Goal: Information Seeking & Learning: Learn about a topic

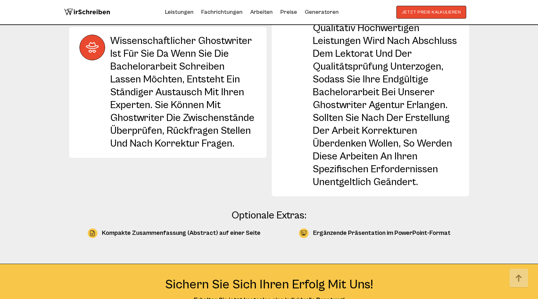
scroll to position [1253, 0]
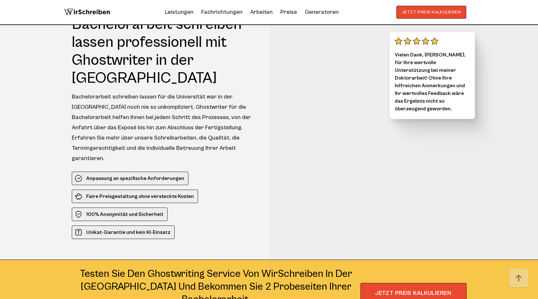
scroll to position [1253, 0]
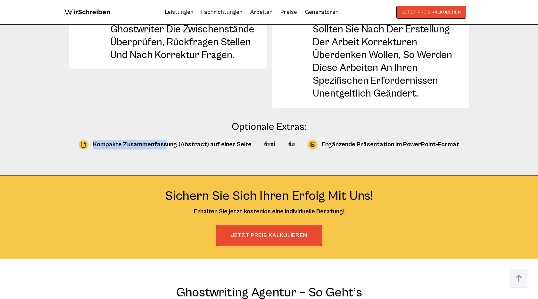
drag, startPoint x: 97, startPoint y: 102, endPoint x: 168, endPoint y: 102, distance: 71.5
click at [168, 140] on div "Kompakte Zusammenfassung (Abstract) auf einer Seite" at bounding box center [172, 145] width 159 height 10
copy div "Kompakte Zusammenfass"
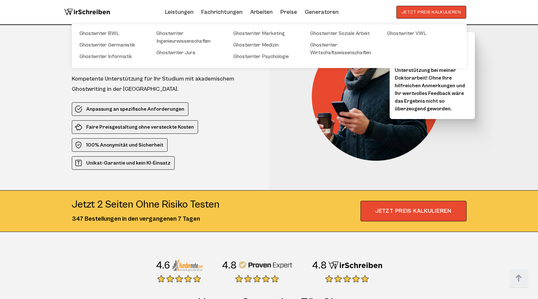
scroll to position [888, 0]
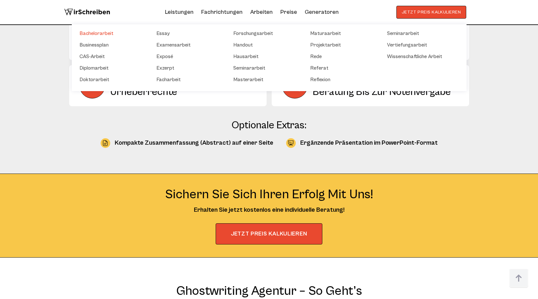
click at [112, 34] on link "Bachelorarbeit" at bounding box center [112, 33] width 64 height 8
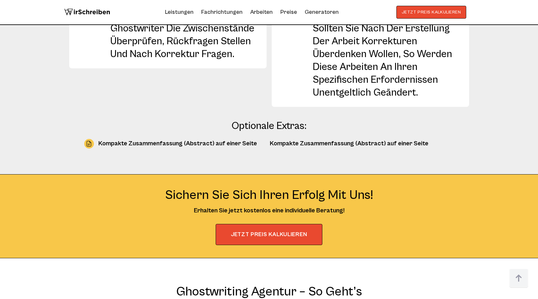
scroll to position [1253, 0]
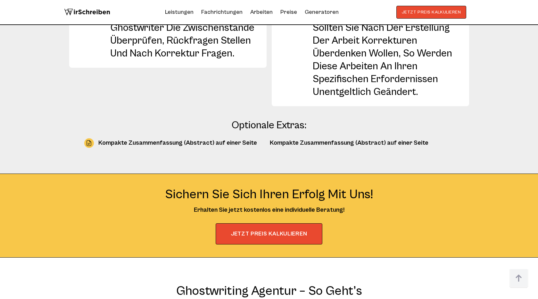
scroll to position [1253, 0]
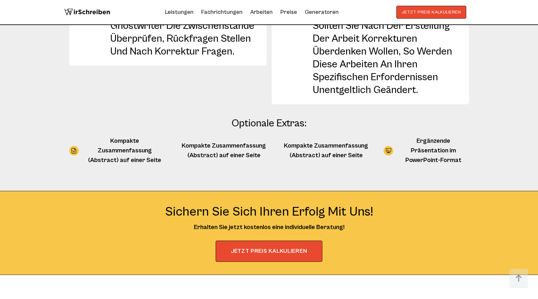
scroll to position [1257, 0]
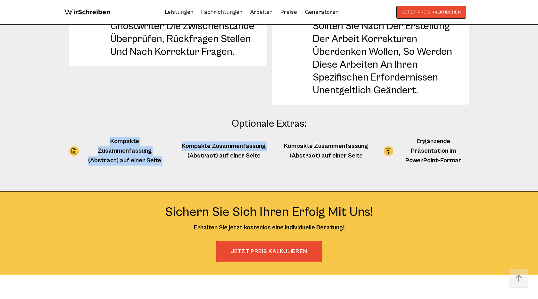
drag, startPoint x: 83, startPoint y: 99, endPoint x: 181, endPoint y: 107, distance: 98.2
click at [181, 137] on div "Kompakte Zusammenfassung (Abstract) auf einer Seite Kompakte Zusammenfassung (A…" at bounding box center [269, 151] width 400 height 29
copy div "Kompakte Zusammenfassung (Abstract) auf einer Seite Kompakte Zusammenfassung"
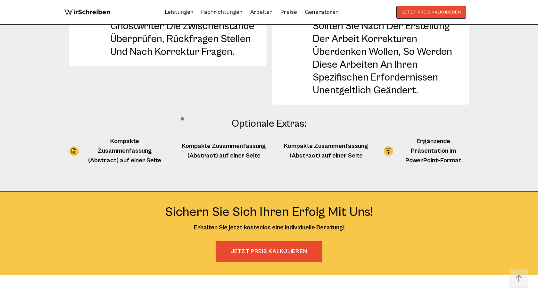
drag, startPoint x: 84, startPoint y: 98, endPoint x: 159, endPoint y: 107, distance: 75.6
click at [159, 137] on div "Kompakte Zusammenfassung (Abstract) auf einer Seite" at bounding box center [124, 151] width 83 height 29
copy div "Kompakte Zusammenfassung (Abstract) auf einer Seite"
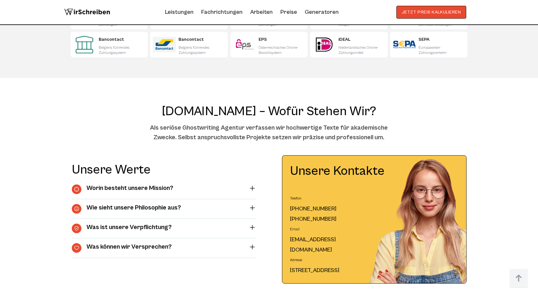
scroll to position [2538, 0]
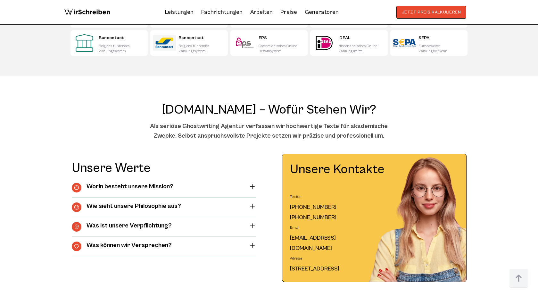
click at [252, 183] on summary "Worin besteht unsere Mission?" at bounding box center [164, 188] width 185 height 10
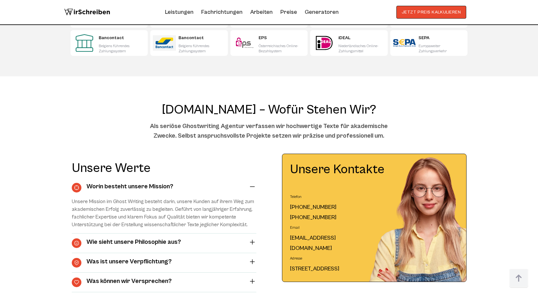
click at [252, 183] on summary "Worin besteht unsere Mission?" at bounding box center [164, 188] width 185 height 10
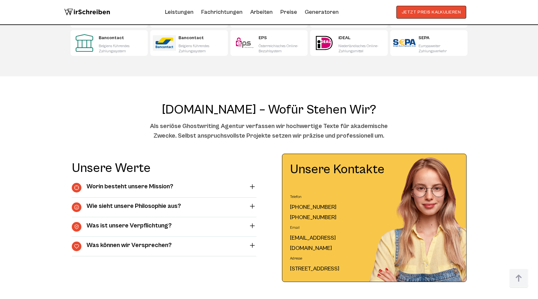
drag, startPoint x: 163, startPoint y: 59, endPoint x: 433, endPoint y: 59, distance: 269.7
click at [433, 102] on h2 "WirSchreiben.ch – Wofür stehen wir?" at bounding box center [269, 109] width 395 height 15
copy h2 "WirSchreiben.ch – Wofür stehen wir?"
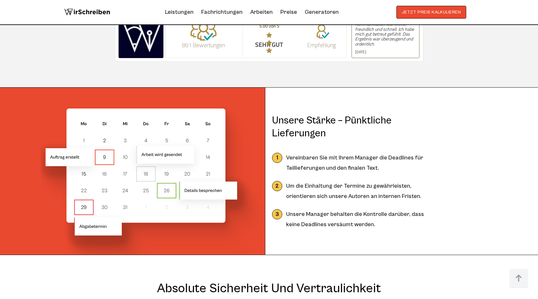
scroll to position [4227, 0]
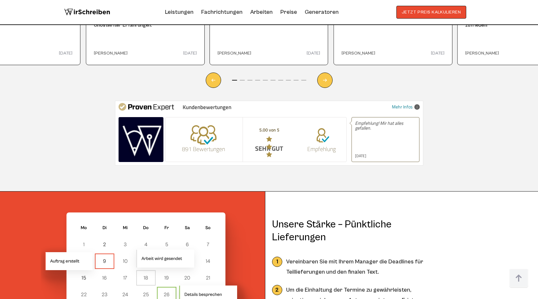
drag, startPoint x: 274, startPoint y: 160, endPoint x: 324, endPoint y: 175, distance: 51.8
click at [324, 218] on h2 "Unsere Stärke – Pünktliche Lieferungen" at bounding box center [353, 231] width 163 height 26
copy h2 "Unsere Stärke – Pünktliche Lieferungen"
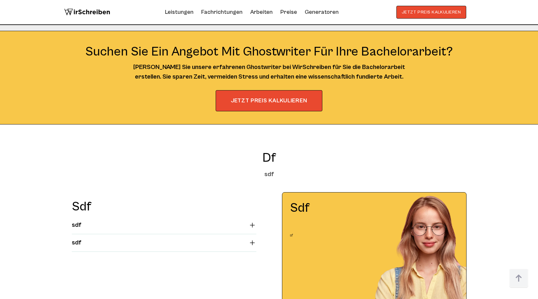
scroll to position [1518, 0]
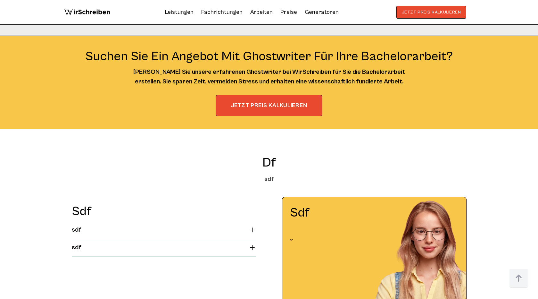
click at [252, 226] on summary "sdf" at bounding box center [164, 230] width 185 height 8
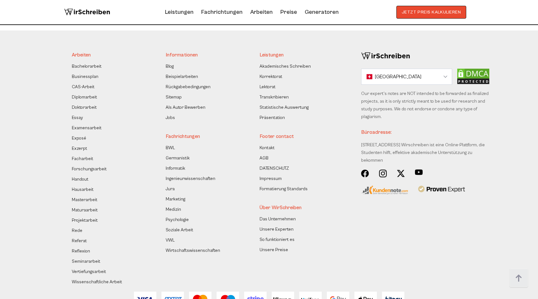
scroll to position [2859, 0]
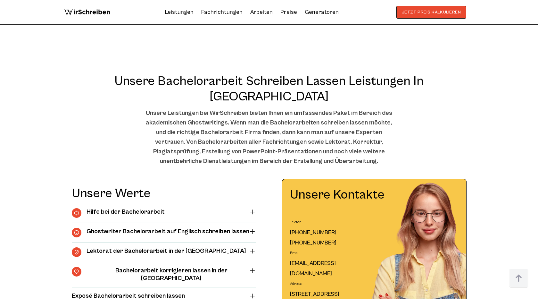
scroll to position [3142, 0]
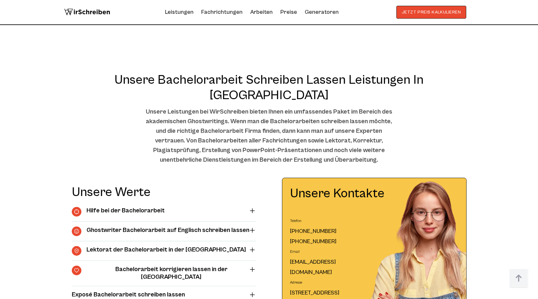
click at [255, 291] on summary "Exposé Bachelorarbeit schreiben lassen" at bounding box center [164, 295] width 185 height 8
click at [253, 291] on summary "Exposé Bachelorarbeit schreiben lassen" at bounding box center [164, 295] width 185 height 8
click at [250, 207] on summary "Hilfe bei der Bachelorarbeit" at bounding box center [164, 212] width 185 height 10
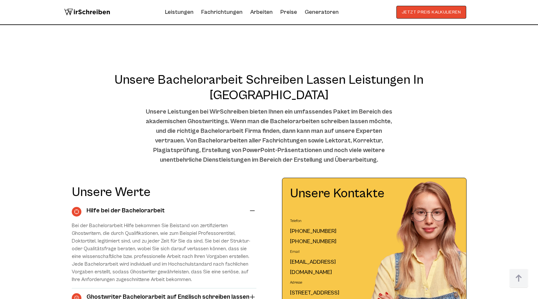
click at [250, 207] on summary "Hilfe bei der Bachelorarbeit" at bounding box center [164, 212] width 185 height 10
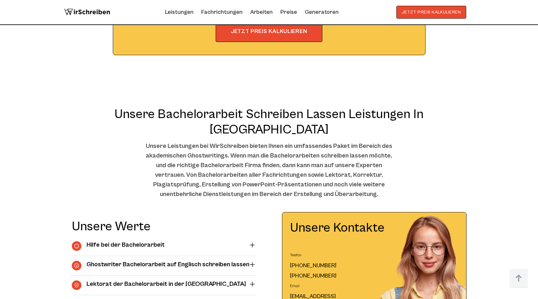
scroll to position [3110, 0]
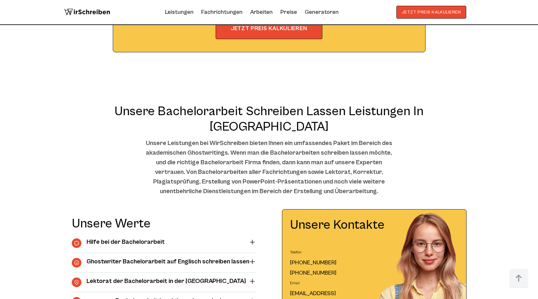
click at [254, 258] on summary "Ghostwriter Bachelorarbeit auf Englisch schreiben lassen" at bounding box center [164, 263] width 185 height 10
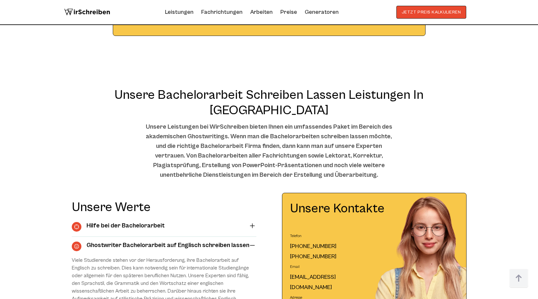
scroll to position [3145, 0]
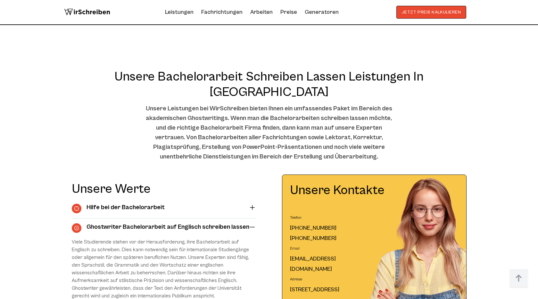
click at [252, 223] on summary "Ghostwriter Bachelorarbeit auf Englisch schreiben lassen" at bounding box center [164, 228] width 185 height 10
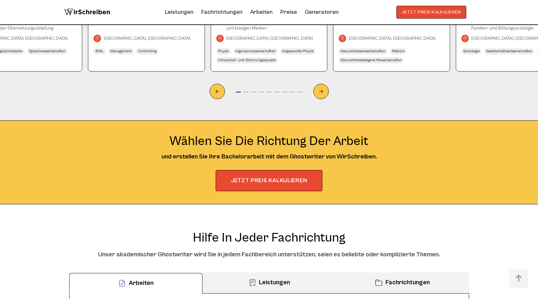
scroll to position [3734, 0]
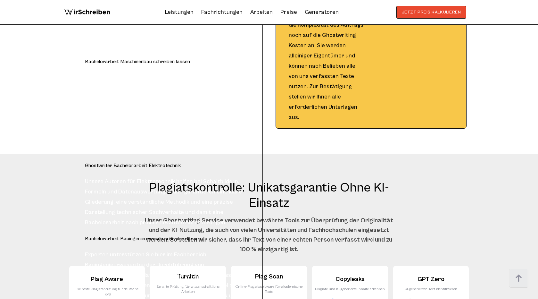
scroll to position [4888, 0]
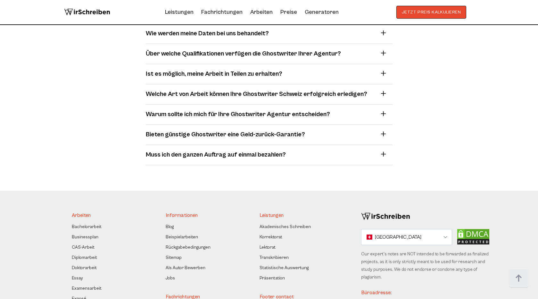
scroll to position [5744, 0]
